Goal: Communication & Community: Answer question/provide support

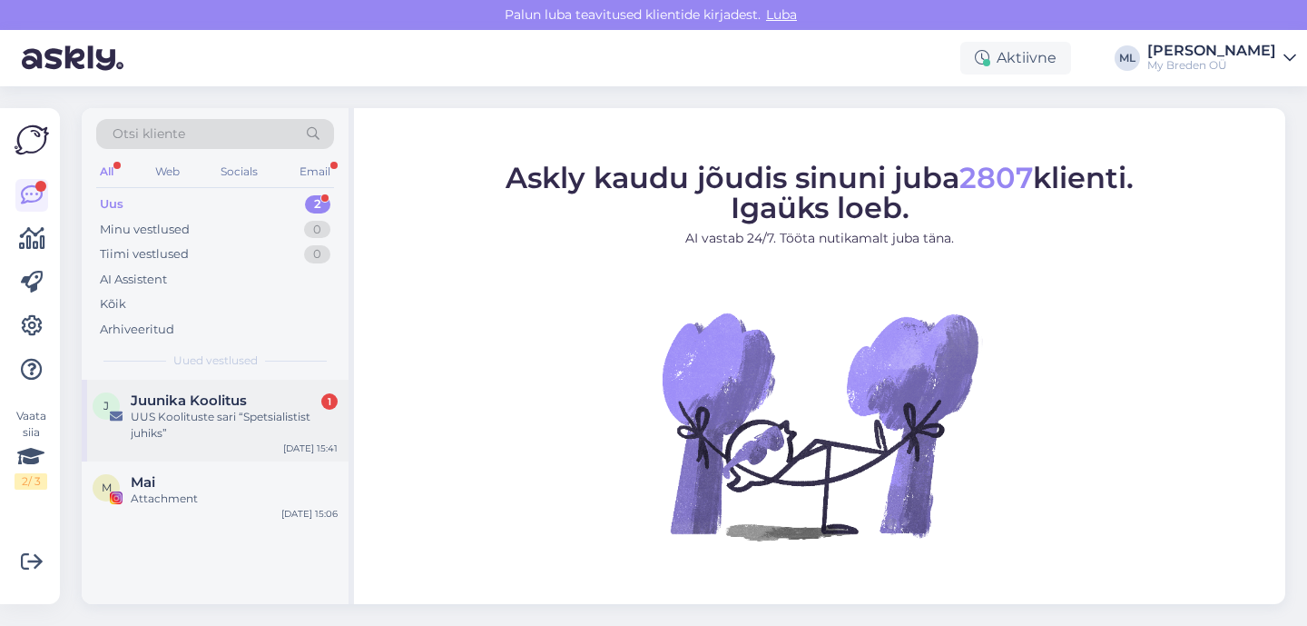
click at [293, 419] on div "UUS Koolituste sari “Spetsialistist juhiks”" at bounding box center [234, 425] width 207 height 33
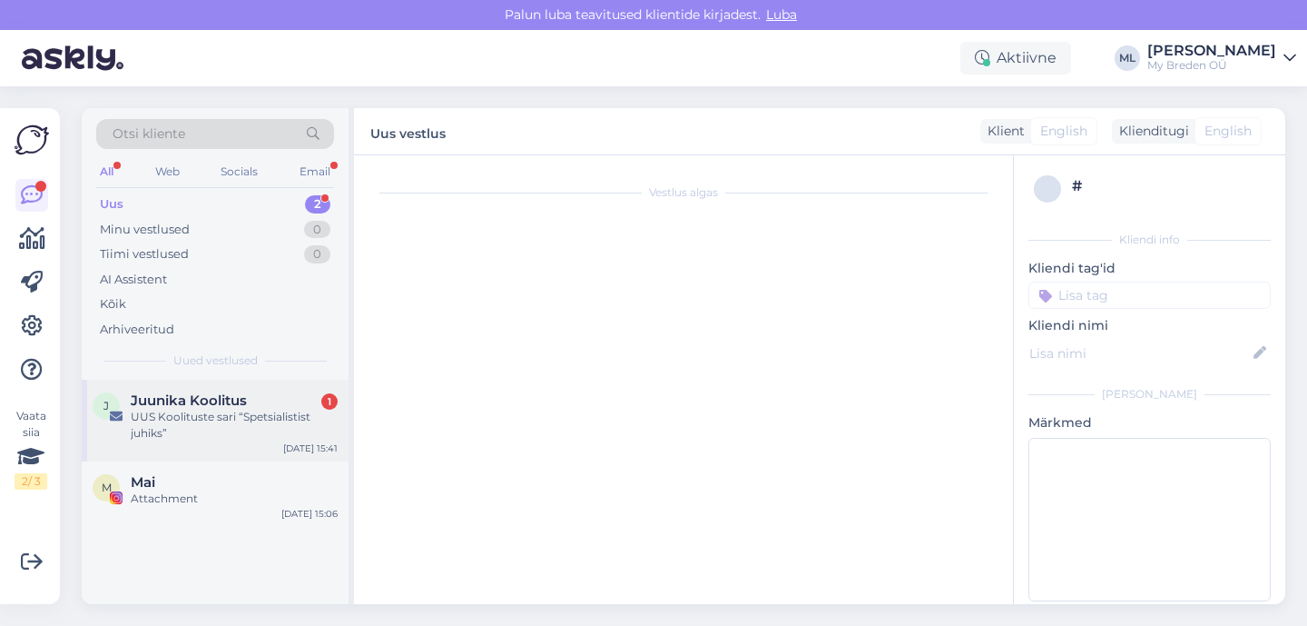
scroll to position [1609, 0]
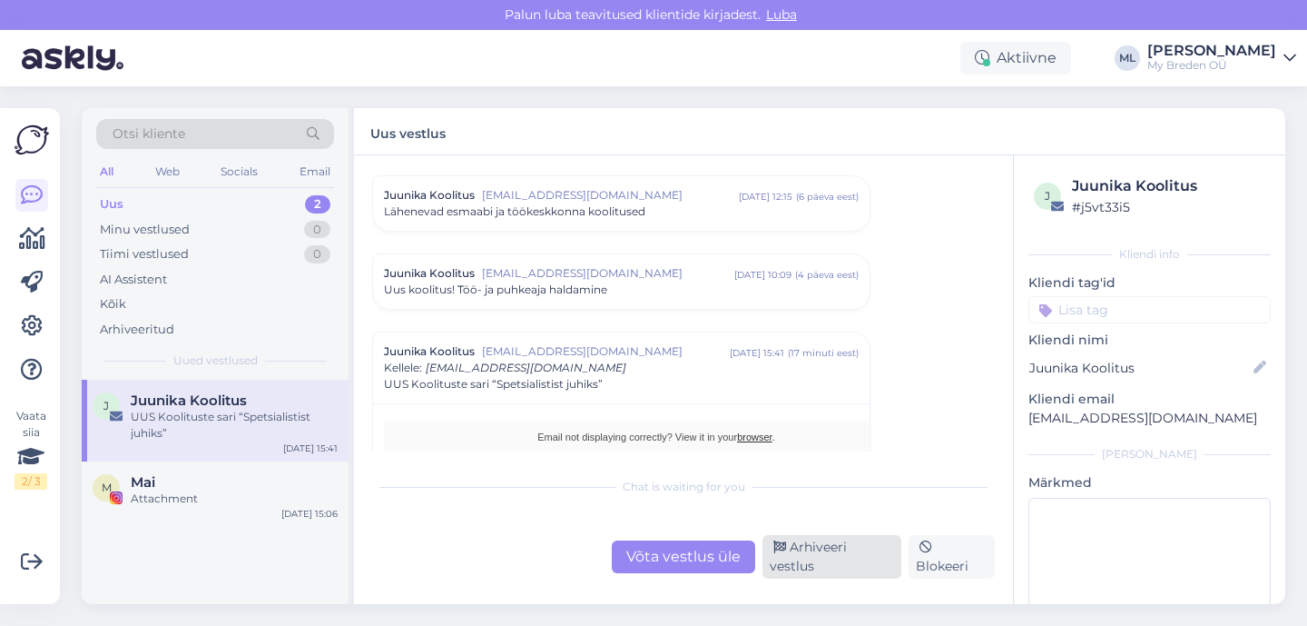
click at [782, 554] on icon at bounding box center [780, 547] width 13 height 13
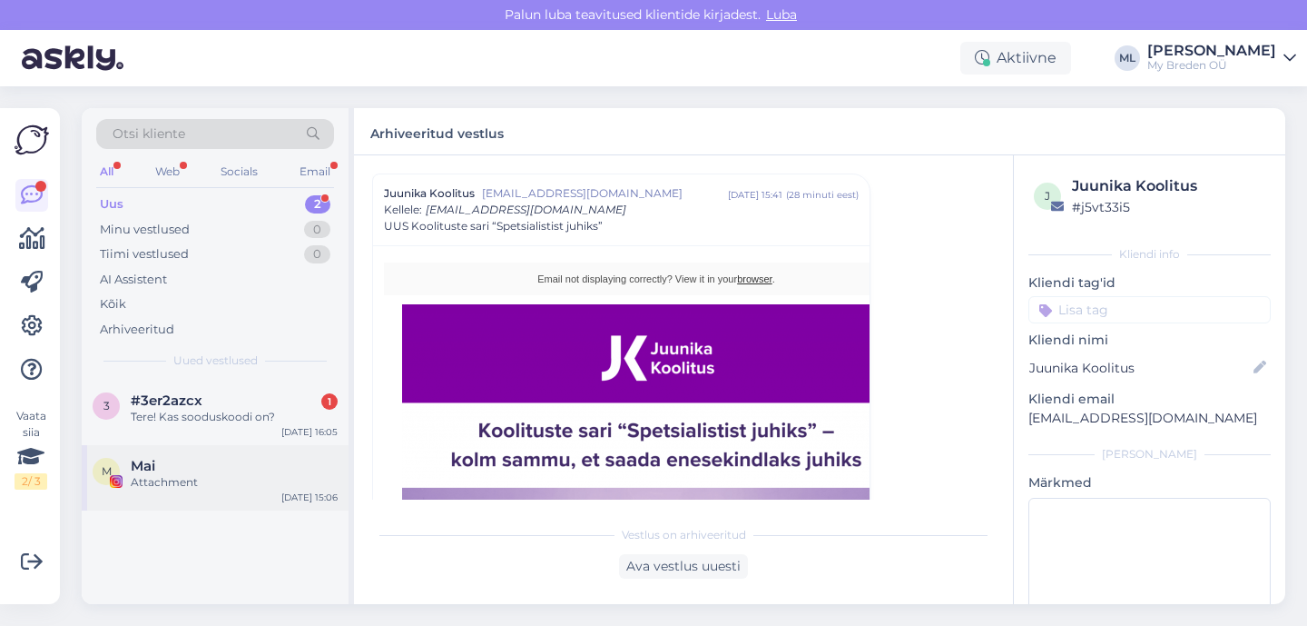
click at [174, 476] on div "Attachment" at bounding box center [234, 482] width 207 height 16
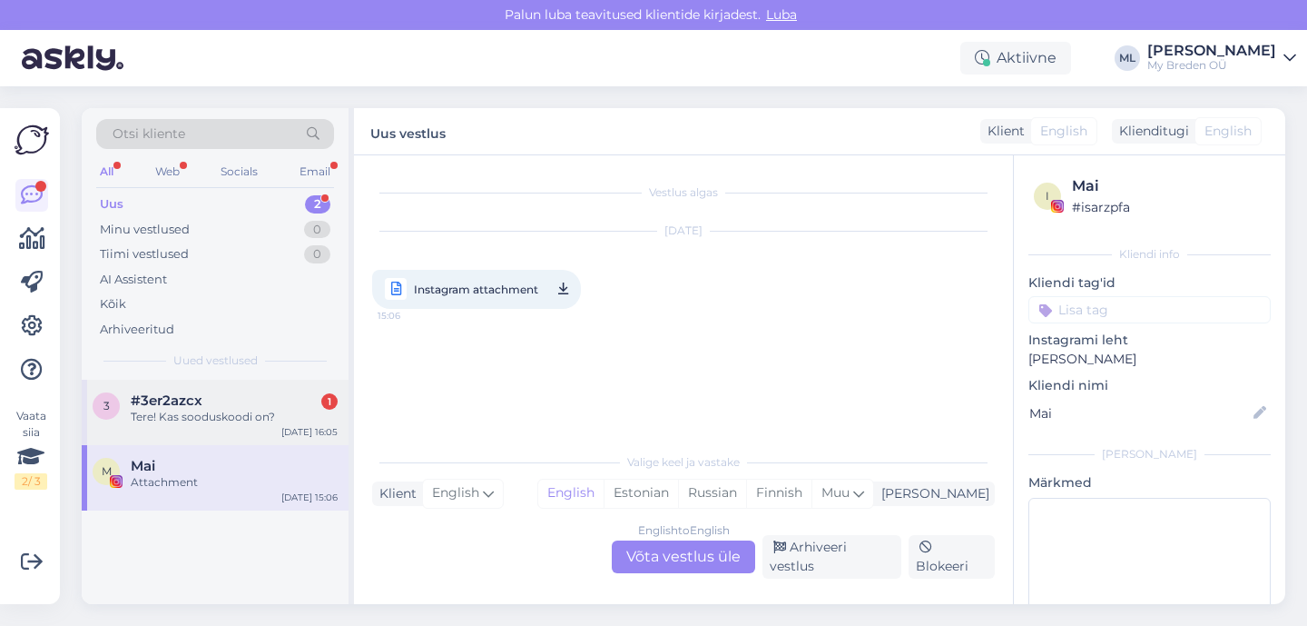
click at [198, 424] on div "Tere! Kas sooduskoodi on?" at bounding box center [234, 417] width 207 height 16
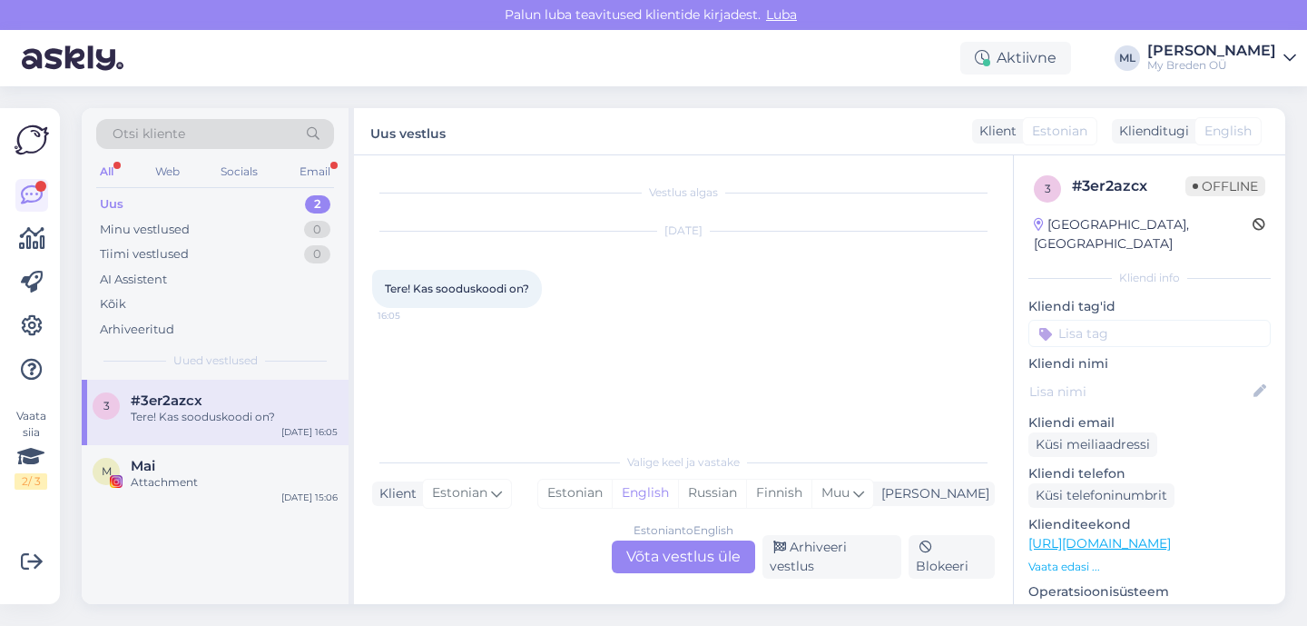
click at [666, 567] on div "Estonian to English Võta vestlus üle" at bounding box center [683, 556] width 143 height 33
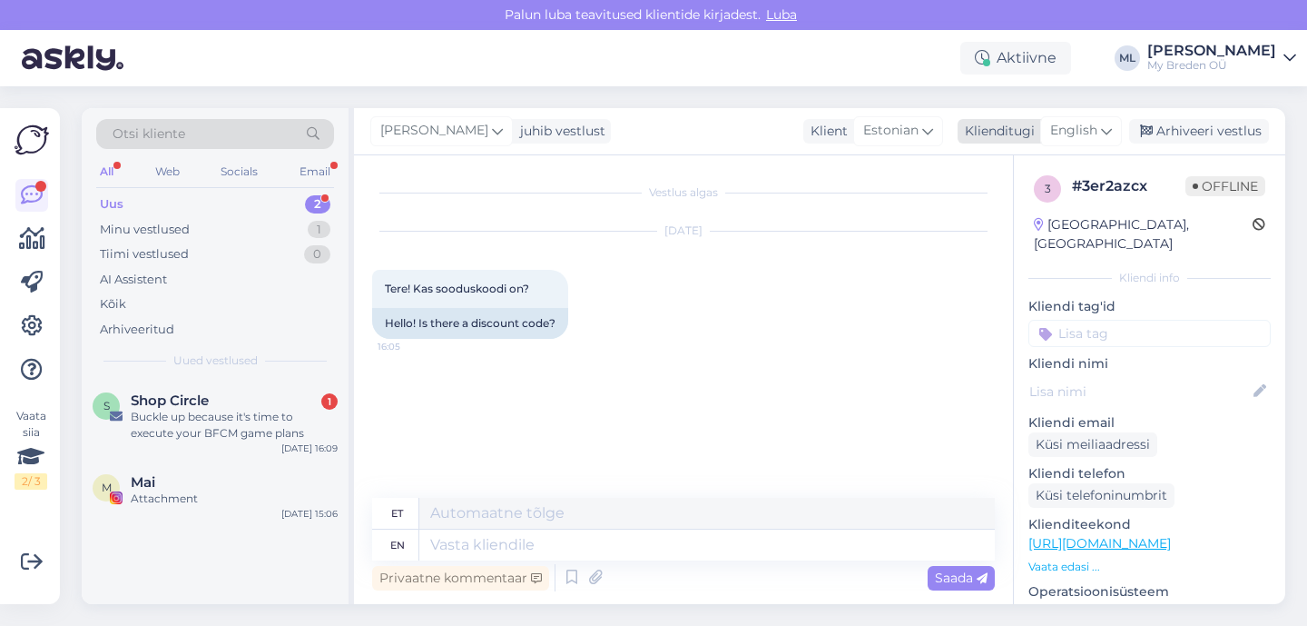
click at [1091, 127] on span "English" at bounding box center [1073, 131] width 47 height 20
type input "est"
click at [961, 213] on link "Estonian" at bounding box center [1041, 211] width 200 height 29
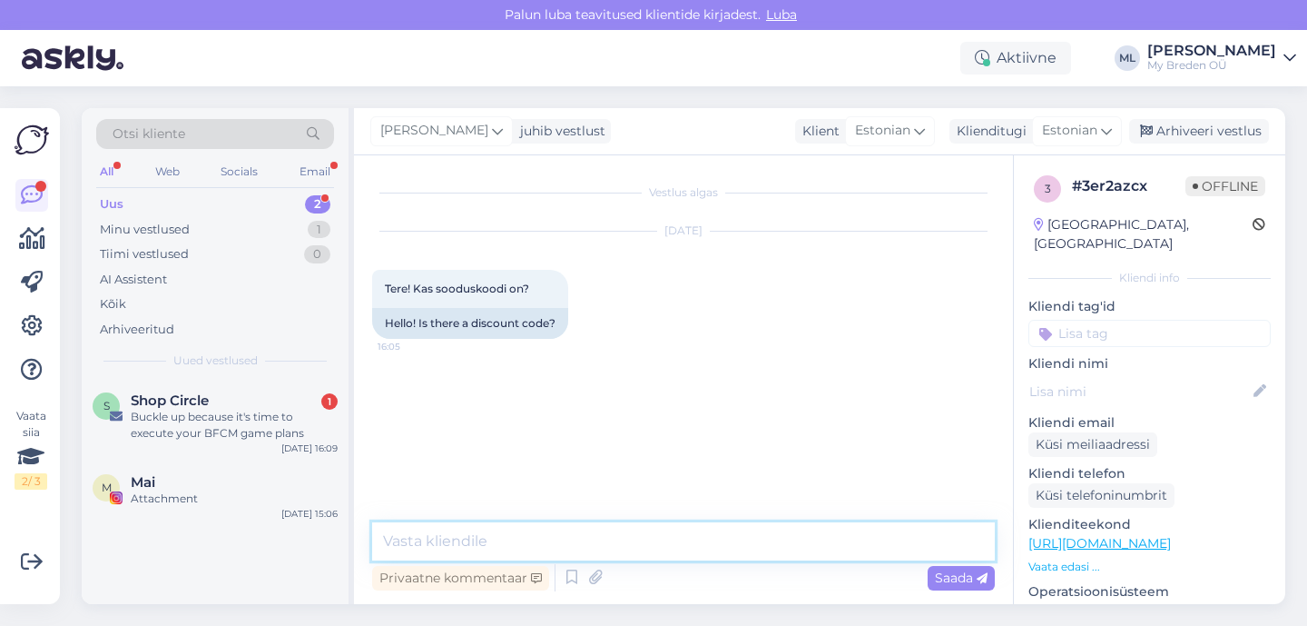
click at [479, 532] on textarea at bounding box center [683, 541] width 623 height 38
paste textarea "Hetkel meil kahjuks aktiivseid sooduskoode ei ole. Soovitame jälgida meie kodul…"
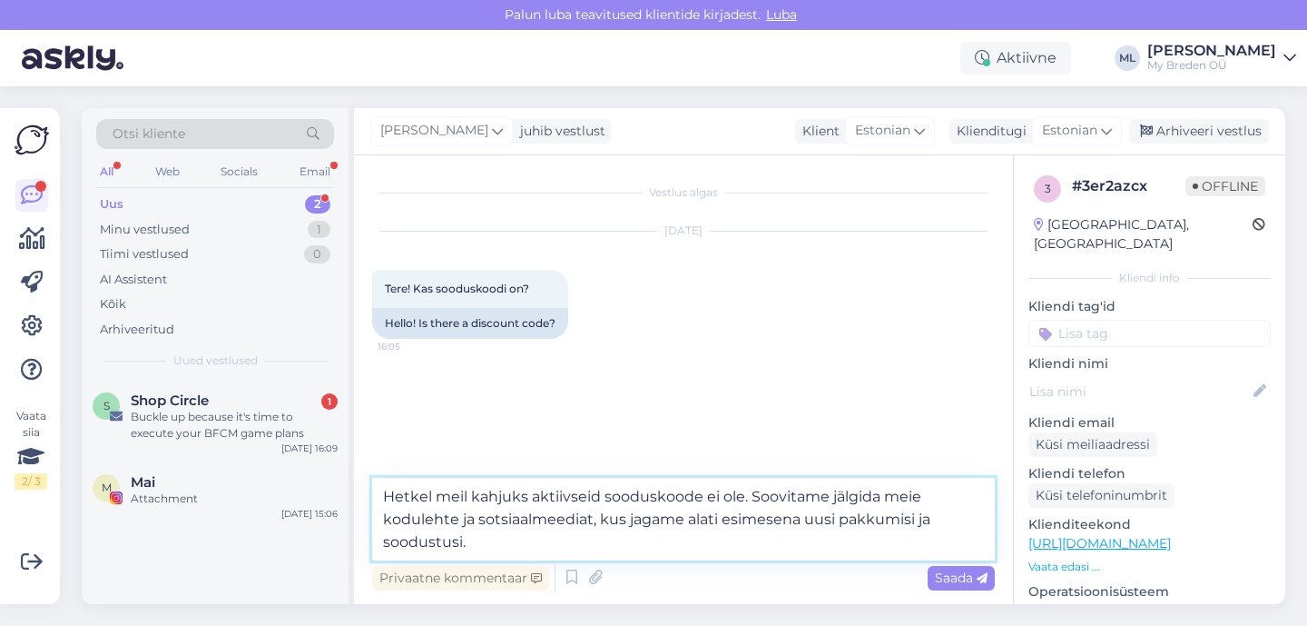
click at [381, 492] on textarea "Hetkel meil kahjuks aktiivseid sooduskoode ei ole. Soovitame jälgida meie kodul…" at bounding box center [683, 519] width 623 height 83
click at [500, 547] on textarea "Tere! Hetkel meil kahjuks aktiivseid sooduskoode ei ole. Soovitame jälgida meie…" at bounding box center [683, 519] width 623 height 83
click at [502, 539] on textarea "Tere! Hetkel meil kahjuks aktiivseid sooduskoode ei ole. Soovitame jälgida meie…" at bounding box center [683, 519] width 623 height 83
type textarea "Tere! Hetkel meil kahjuks aktiivseid sooduskoode ei ole. Soovitame jälgida meie…"
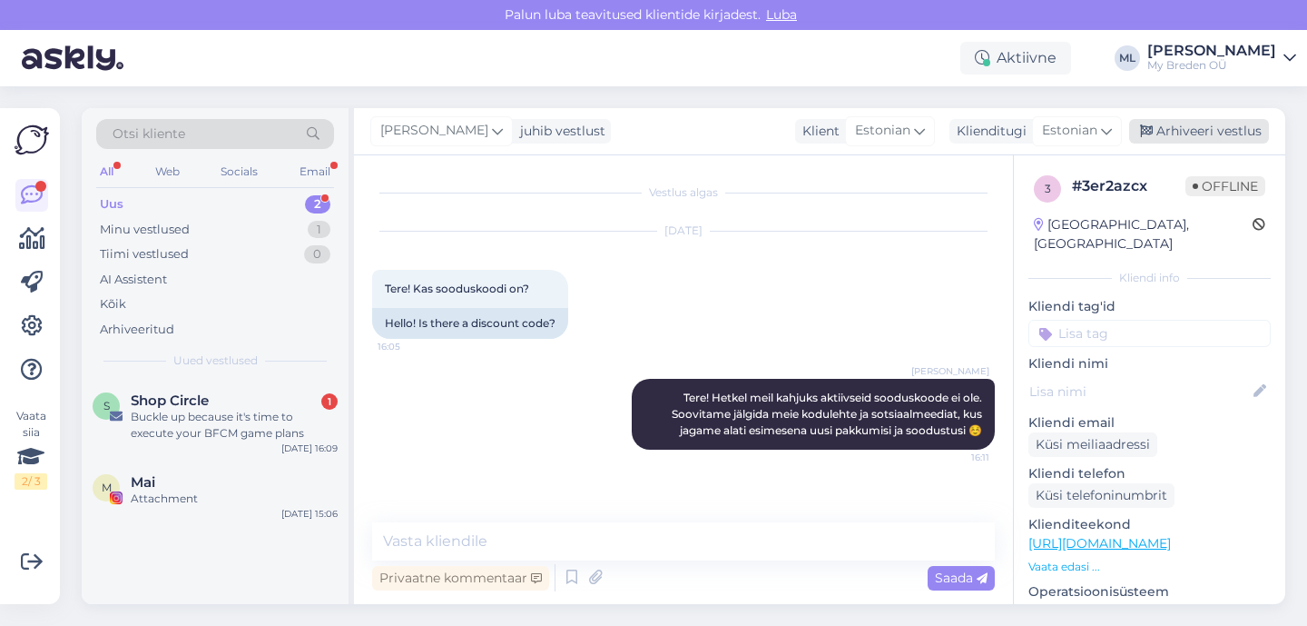
click at [1206, 132] on div "Arhiveeri vestlus" at bounding box center [1199, 131] width 140 height 25
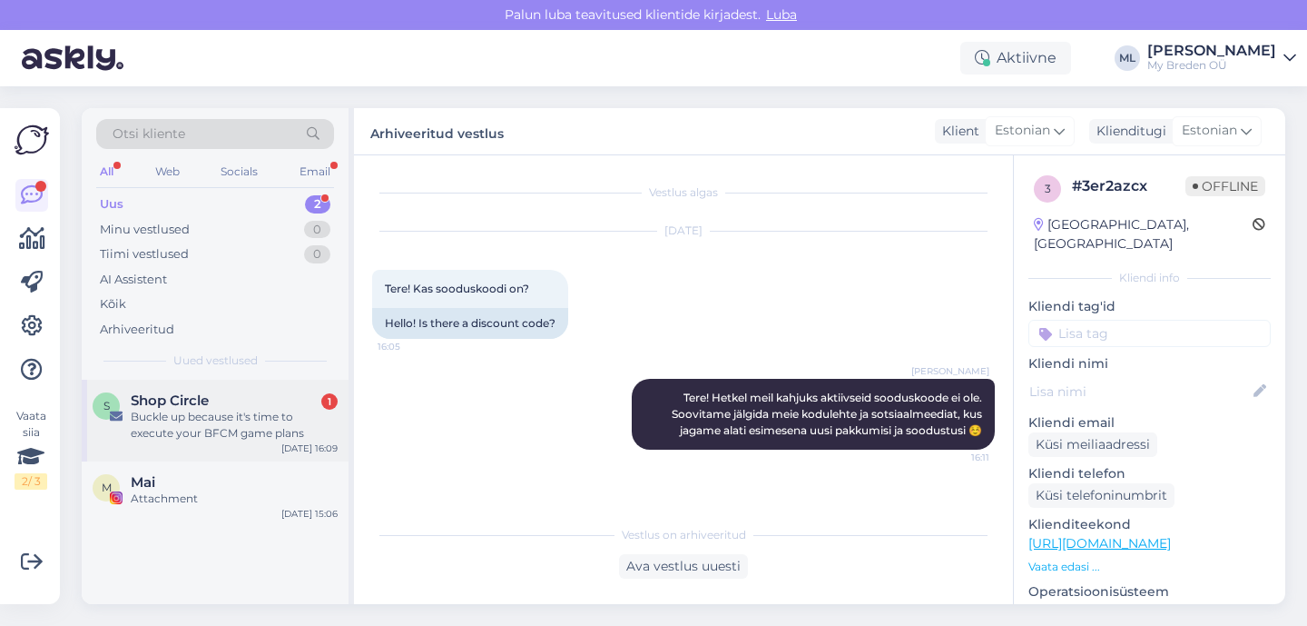
click at [177, 414] on div "Buckle up because it's time to execute your BFCM game plans" at bounding box center [234, 425] width 207 height 33
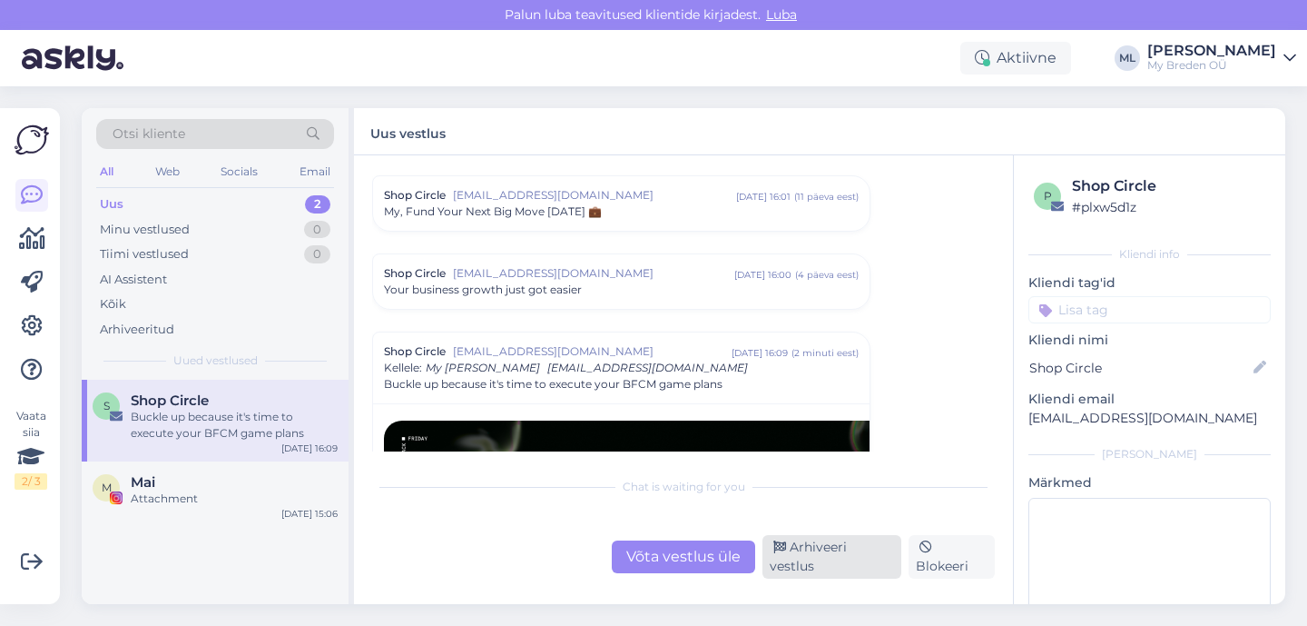
click at [803, 557] on div "Arhiveeri vestlus" at bounding box center [832, 557] width 139 height 44
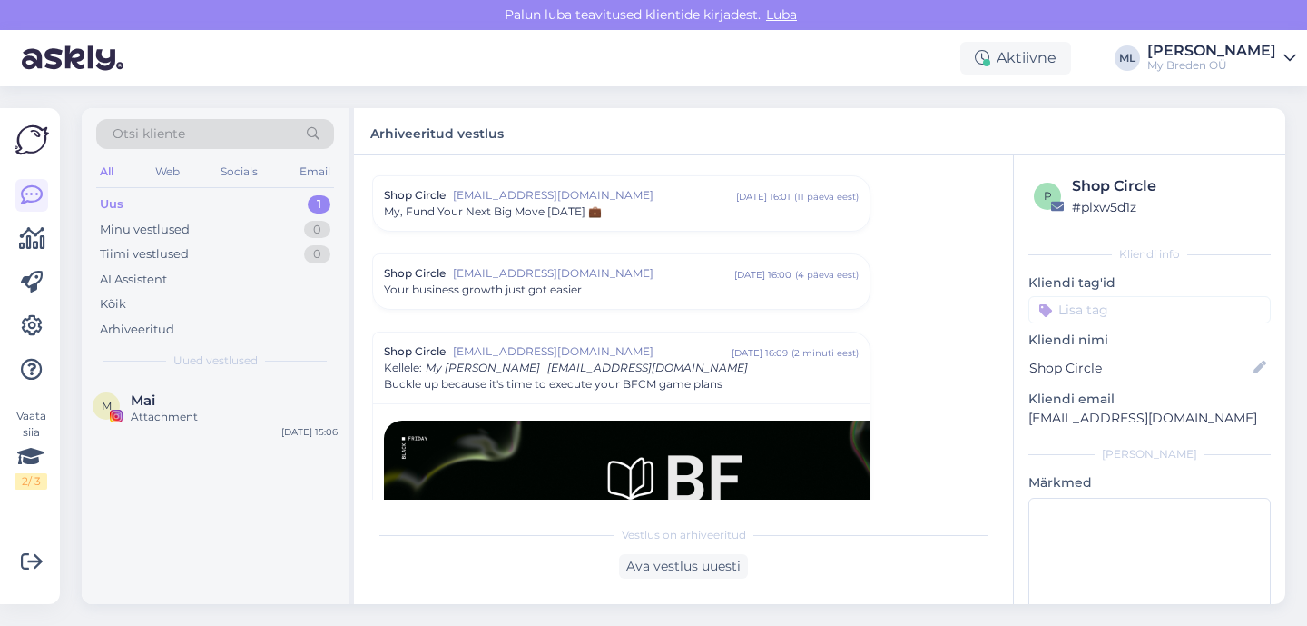
scroll to position [283, 0]
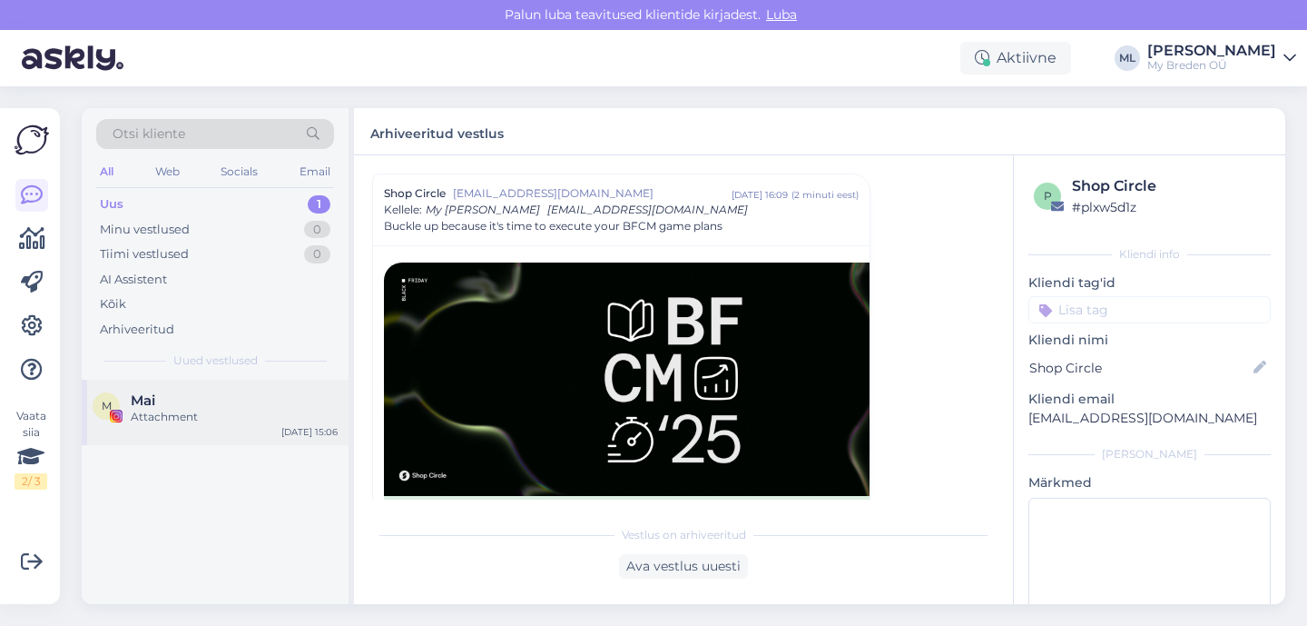
click at [164, 394] on div "Mai" at bounding box center [234, 400] width 207 height 16
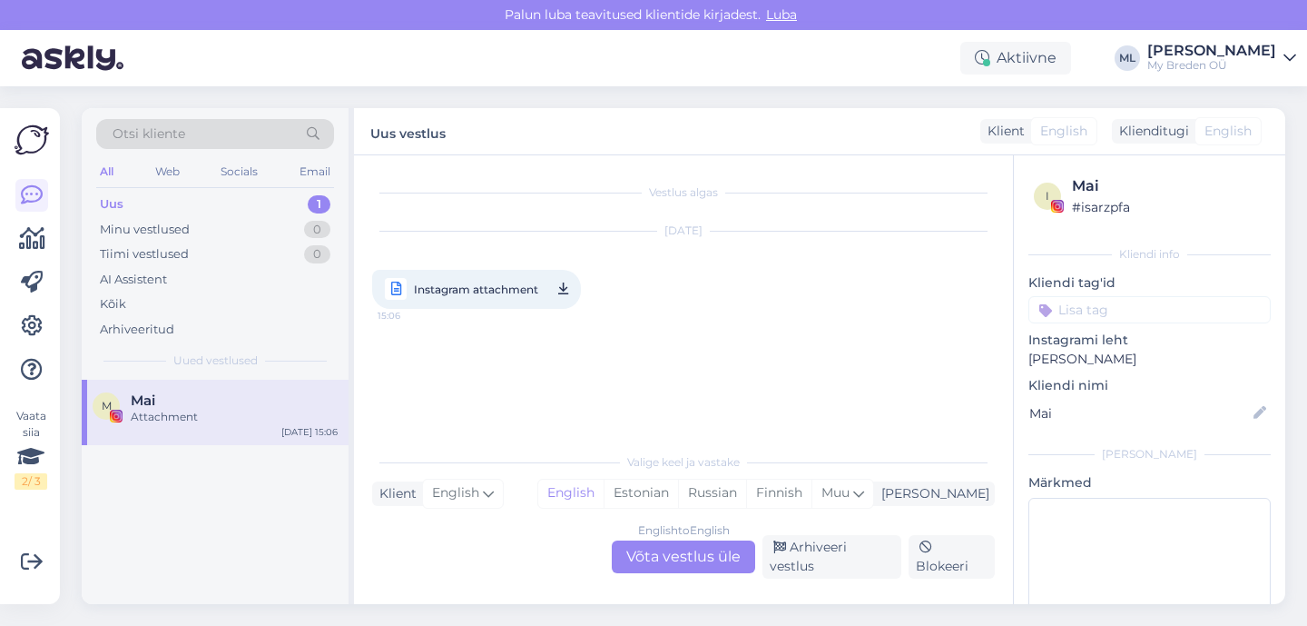
click at [160, 209] on div "Uus 1" at bounding box center [215, 204] width 238 height 25
